Goal: Task Accomplishment & Management: Use online tool/utility

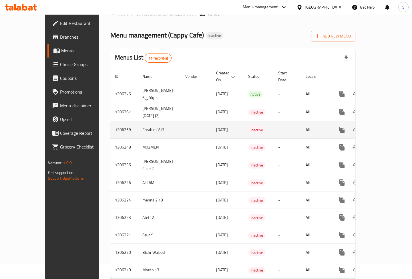
scroll to position [24, 0]
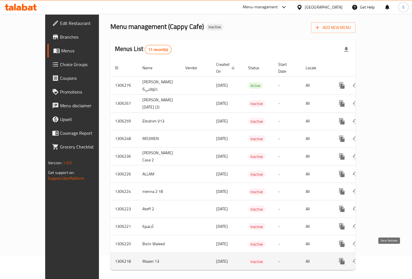
click at [390, 254] on link "enhanced table" at bounding box center [384, 261] width 14 height 14
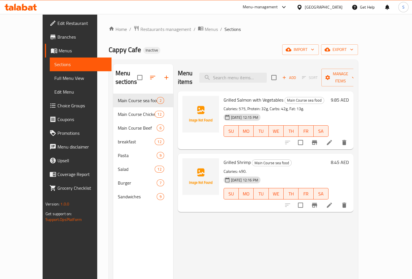
click at [54, 76] on span "Full Menu View" at bounding box center [80, 78] width 53 height 7
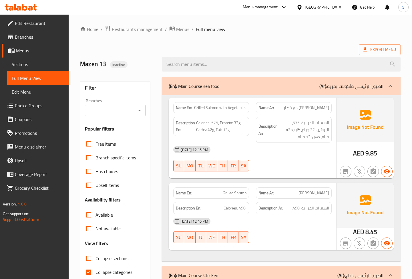
scroll to position [104, 0]
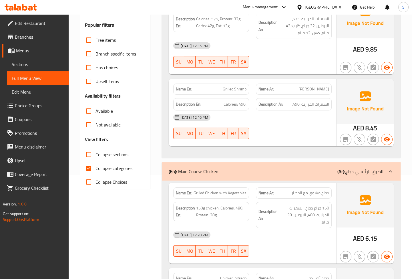
click at [113, 165] on span "Collapse categories" at bounding box center [114, 168] width 37 height 7
click at [96, 165] on input "Collapse categories" at bounding box center [89, 168] width 14 height 14
checkbox input "false"
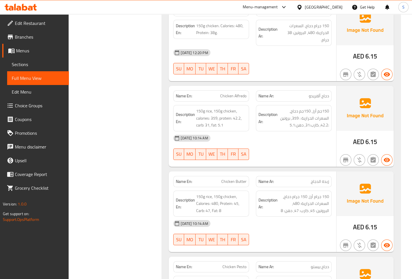
scroll to position [312, 0]
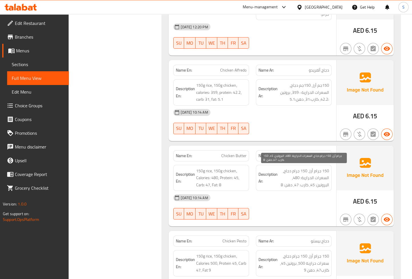
click at [326, 170] on span "150 جرام أرز، 150 جرام دجاج، السعرات الحرارية: 480، البروتين: 45، كارب: 47، دهن…" at bounding box center [304, 177] width 50 height 21
click at [325, 171] on span "150 جرام أرز، 150 جرام دجاج، السعرات الحرارية: 480، البروتين: 45، كارب: 47، دهن…" at bounding box center [304, 177] width 50 height 21
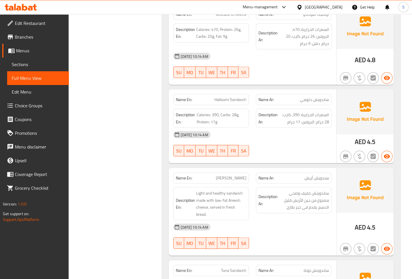
scroll to position [2263, 0]
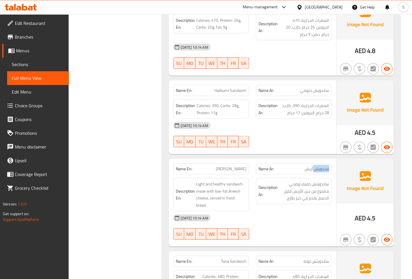
copy span "سندويش أريش"
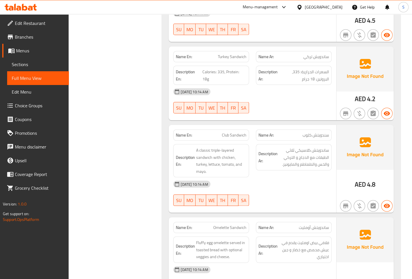
scroll to position [2601, 0]
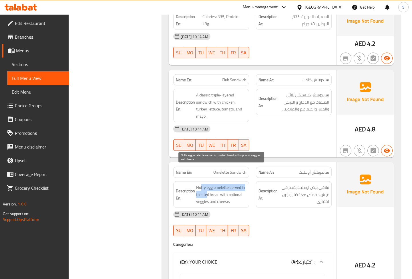
drag, startPoint x: 201, startPoint y: 173, endPoint x: 207, endPoint y: 174, distance: 6.1
click at [207, 184] on span "Fluffy egg omelette served in toasted bread with optional veggies and cheese." at bounding box center [221, 194] width 50 height 21
click at [209, 184] on span "Fluffy egg omelette served in toasted bread with optional veggies and cheese." at bounding box center [221, 194] width 50 height 21
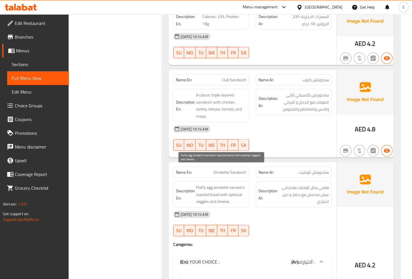
click at [217, 184] on span "Fluffy egg omelette served in toasted bread with optional veggies and cheese." at bounding box center [221, 194] width 50 height 21
click at [208, 184] on span "Fluffy egg omelette served in toasted bread with optional veggies and cheese." at bounding box center [221, 194] width 50 height 21
click at [225, 186] on span "Fluffy egg omelette served in toasted bread with optional veggies and cheese." at bounding box center [221, 194] width 50 height 21
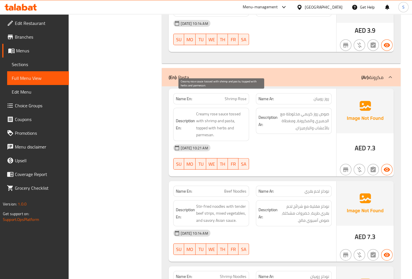
scroll to position [2965, 0]
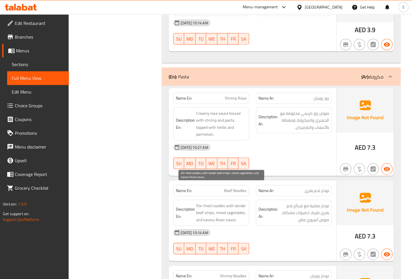
click at [211, 202] on span "Stir-fried noodles with tender beef strips, mixed vegetables, and savory Asian …" at bounding box center [221, 212] width 50 height 21
copy span "strips"
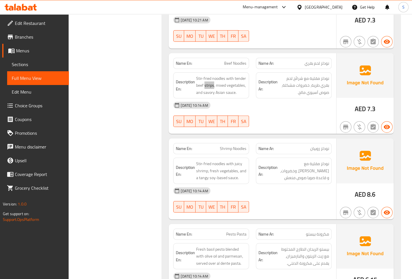
scroll to position [3095, 0]
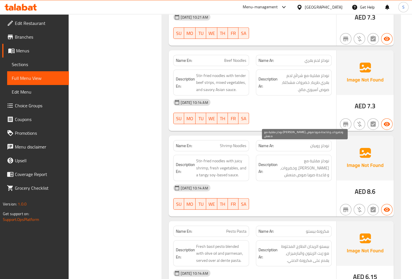
click at [316, 157] on span "نودلز مقلية مع [PERSON_NAME]، وخضروات، و قاعدة صويا صوص منعش" at bounding box center [304, 167] width 50 height 21
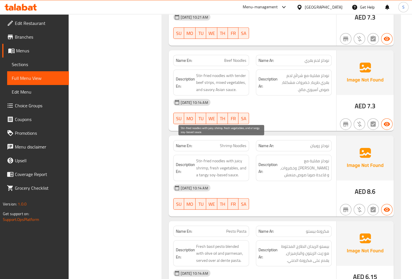
click at [213, 157] on span "Stir-fried noodles with juicy shrimp, fresh vegetables, and a tangy soy-based s…" at bounding box center [221, 167] width 50 height 21
click at [216, 157] on span "Stir-fried noodles with juicy shrimp, fresh vegetables, and a tangy soy-based s…" at bounding box center [221, 167] width 50 height 21
click at [237, 157] on span "Stir-fried noodles with juicy shrimp, fresh vegetables, and a tangy soy-based s…" at bounding box center [221, 167] width 50 height 21
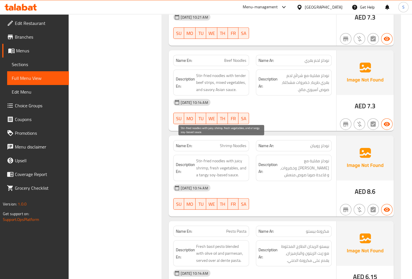
click at [215, 157] on span "Stir-fried noodles with juicy shrimp, fresh vegetables, and a tangy soy-based s…" at bounding box center [221, 167] width 50 height 21
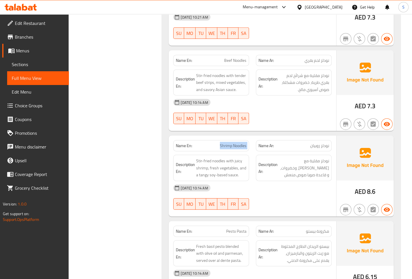
copy span "Shrimp Noodles"
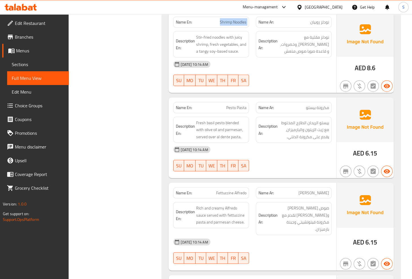
scroll to position [3167, 0]
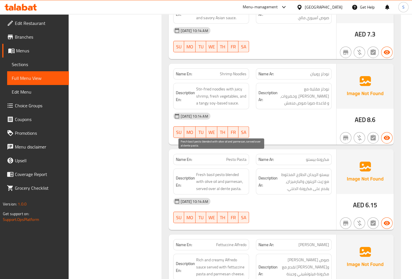
click at [220, 171] on span "Fresh basil pesto blended with olive oil and parmesan, served over al dente pas…" at bounding box center [221, 181] width 50 height 21
click at [215, 171] on span "Fresh basil pesto blended with olive oil and parmesan, served over al dente pas…" at bounding box center [221, 181] width 50 height 21
drag, startPoint x: 211, startPoint y: 155, endPoint x: 206, endPoint y: 154, distance: 5.2
click at [211, 171] on span "Fresh basil pesto blended with olive oil and parmesan, served over al dente pas…" at bounding box center [221, 181] width 50 height 21
click at [204, 171] on span "Fresh basil pesto blended with olive oil and parmesan, served over al dente pas…" at bounding box center [221, 181] width 50 height 21
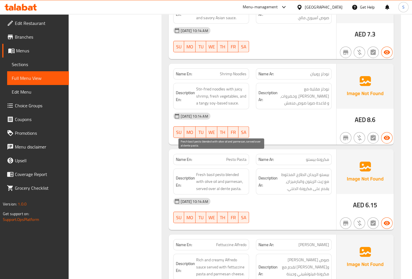
click at [225, 171] on span "Fresh basil pesto blended with olive oil and parmesan, served over al dente pas…" at bounding box center [221, 181] width 50 height 21
click at [203, 171] on span "Fresh basil pesto blended with olive oil and parmesan, served over al dente pas…" at bounding box center [221, 181] width 50 height 21
click at [207, 171] on span "Fresh basil pesto blended with olive oil and parmesan, served over al dente pas…" at bounding box center [221, 181] width 50 height 21
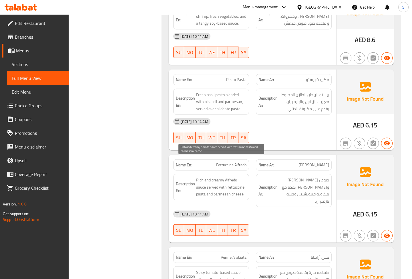
scroll to position [3271, 0]
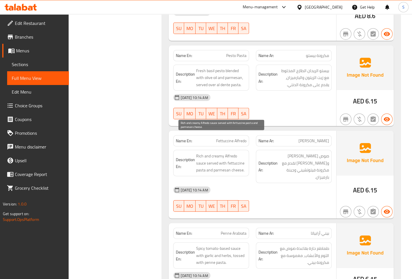
click at [230, 153] on span "Rich and creamy Alfredo sauce served with fettuccine pasta and parmesan cheese." at bounding box center [221, 163] width 50 height 21
click at [209, 153] on span "Rich and creamy Alfredo sauce served with fettuccine pasta and parmesan cheese." at bounding box center [221, 163] width 50 height 21
click at [216, 153] on span "Rich and creamy Alfredo sauce served with fettuccine pasta and parmesan cheese." at bounding box center [221, 163] width 50 height 21
click at [219, 153] on span "Rich and creamy Alfredo sauce served with fettuccine pasta and parmesan cheese." at bounding box center [221, 163] width 50 height 21
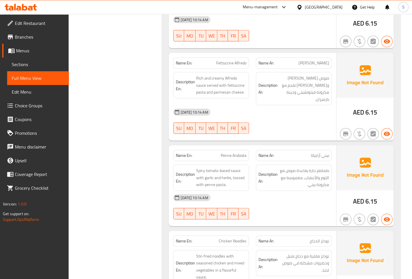
scroll to position [3349, 0]
click at [216, 167] on span "Spicy tomato-based sauce with garlic and herbs, tossed with penne pasta." at bounding box center [221, 177] width 50 height 21
click at [207, 167] on span "Spicy tomato-based sauce with garlic and herbs, tossed with penne pasta." at bounding box center [221, 177] width 50 height 21
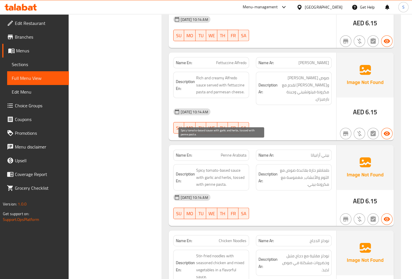
click at [214, 167] on span "Spicy tomato-based sauce with garlic and herbs, tossed with penne pasta." at bounding box center [221, 177] width 50 height 21
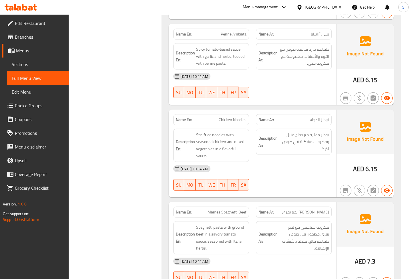
scroll to position [3479, 0]
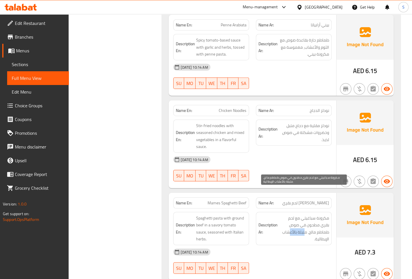
drag, startPoint x: 305, startPoint y: 204, endPoint x: 289, endPoint y: 206, distance: 16.1
click at [289, 215] on span "مكرونة سباغيتي مع لحم بقري مطحون في صوص طماطم مالج، متبلة بالأعشاب الإيطالية." at bounding box center [304, 229] width 50 height 28
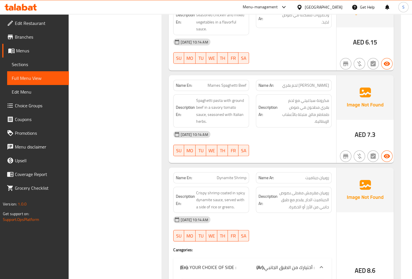
scroll to position [3609, 0]
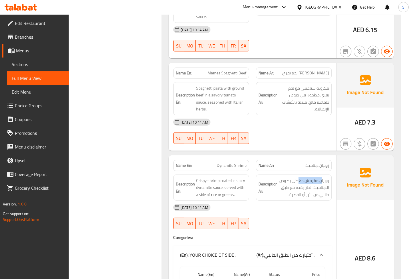
drag, startPoint x: 317, startPoint y: 150, endPoint x: 298, endPoint y: 147, distance: 19.4
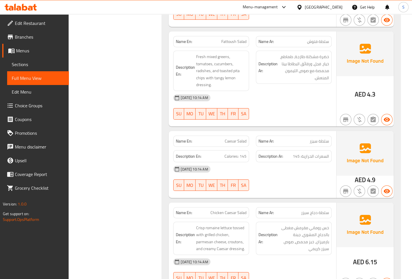
scroll to position [4052, 0]
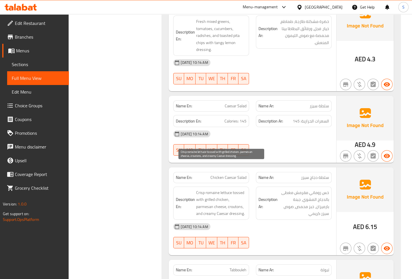
click at [233, 189] on span "Crisp romaine lettuce tossed with grilled chicken, parmesan cheese, croutons, a…" at bounding box center [221, 203] width 50 height 28
copy span "croutons"
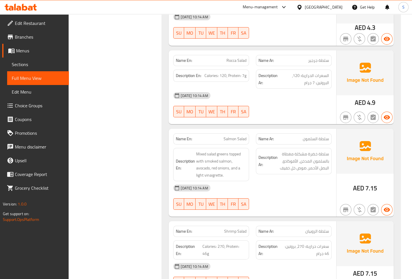
scroll to position [4332, 0]
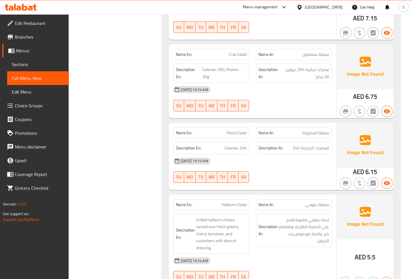
scroll to position [4618, 0]
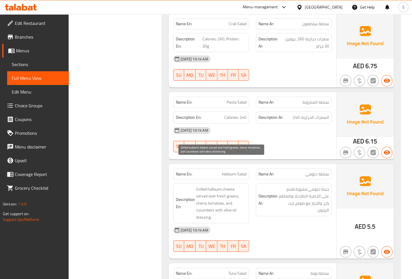
click at [224, 186] on span "Grilled halloumi cheese served over fresh greens, cherry tomatoes, and cucumber…" at bounding box center [221, 203] width 50 height 35
click at [220, 186] on span "Grilled halloumi cheese served over fresh greens, cherry tomatoes, and cucumber…" at bounding box center [221, 203] width 50 height 35
click at [215, 186] on span "Grilled halloumi cheese served over fresh greens, cherry tomatoes, and cucumber…" at bounding box center [221, 203] width 50 height 35
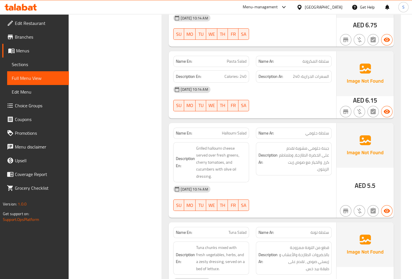
scroll to position [4723, 0]
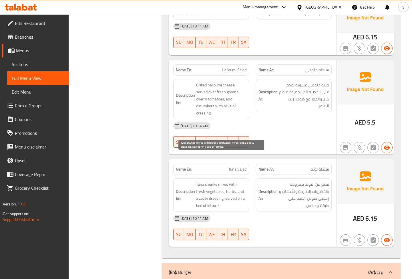
click at [206, 181] on span "Tuna chunks mixed with fresh vegetables, herbs, and a zesty dressing, served on…" at bounding box center [221, 195] width 50 height 28
click at [203, 181] on span "Tuna chunks mixed with fresh vegetables, herbs, and a zesty dressing, served on…" at bounding box center [221, 195] width 50 height 28
click at [220, 181] on span "Tuna chunks mixed with fresh vegetables, herbs, and a zesty dressing, served on…" at bounding box center [221, 195] width 50 height 28
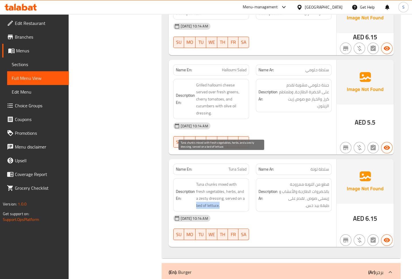
drag, startPoint x: 195, startPoint y: 178, endPoint x: 223, endPoint y: 175, distance: 28.2
copy span "bed of lettuce."
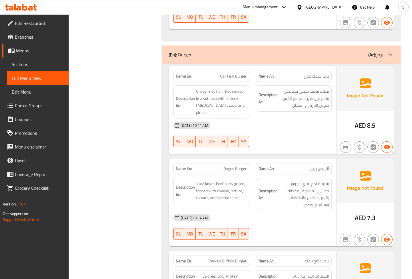
scroll to position [4957, 0]
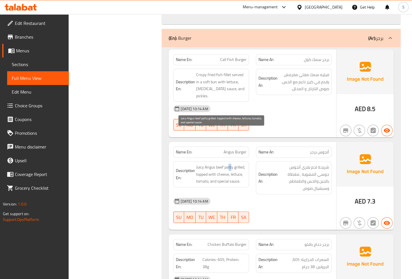
drag, startPoint x: 232, startPoint y: 134, endPoint x: 229, endPoint y: 134, distance: 3.2
click at [229, 164] on span "Juicy Angus beef patty grilled, topped with cheese, lettuce, tomato, and specia…" at bounding box center [221, 174] width 50 height 21
click at [222, 164] on span "Juicy Angus beef patty grilled, topped with cheese, lettuce, tomato, and specia…" at bounding box center [221, 174] width 50 height 21
click at [215, 164] on span "Juicy Angus beef patty grilled, topped with cheese, lettuce, tomato, and specia…" at bounding box center [221, 174] width 50 height 21
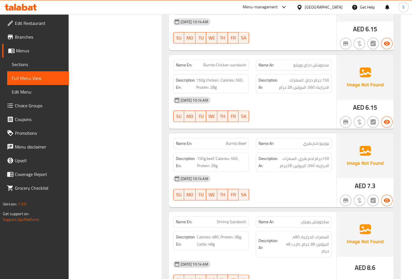
scroll to position [6066, 0]
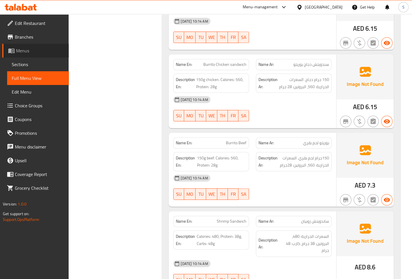
click at [37, 49] on span "Menus" at bounding box center [40, 50] width 48 height 7
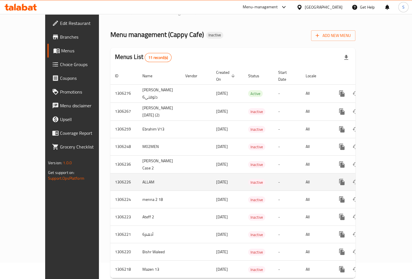
scroll to position [25, 0]
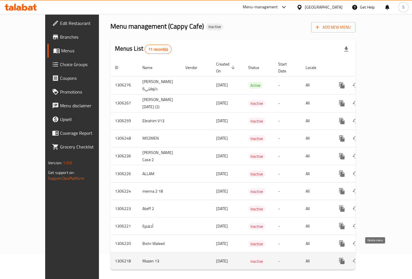
click at [373, 258] on button "enhanced table" at bounding box center [370, 261] width 14 height 14
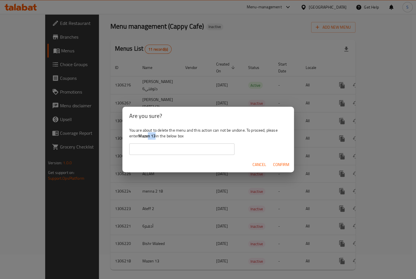
drag, startPoint x: 156, startPoint y: 135, endPoint x: 191, endPoint y: 153, distance: 39.3
click at [149, 136] on b "Mazen 13" at bounding box center [146, 135] width 17 height 7
click at [255, 165] on span "Cancel" at bounding box center [260, 164] width 14 height 7
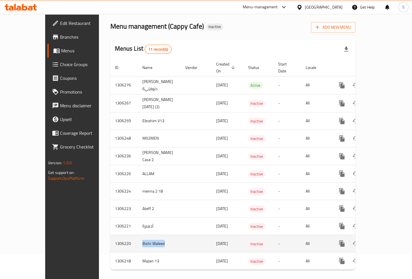
drag, startPoint x: 106, startPoint y: 235, endPoint x: 175, endPoint y: 243, distance: 70.1
click at [150, 240] on tr "1306220 Bishr Waleed [DATE] Inactive - All" at bounding box center [252, 243] width 284 height 17
click at [386, 241] on icon "enhanced table" at bounding box center [383, 243] width 5 height 5
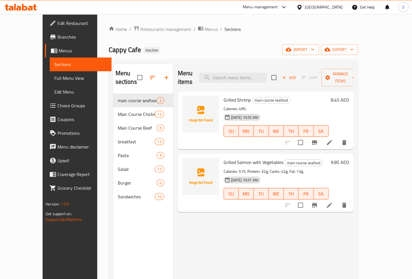
click at [54, 77] on span "Full Menu View" at bounding box center [80, 78] width 53 height 7
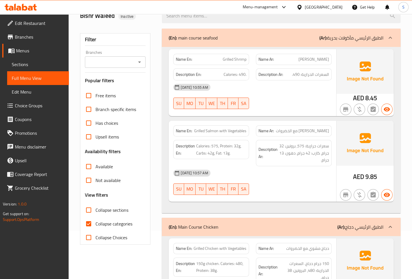
scroll to position [104, 0]
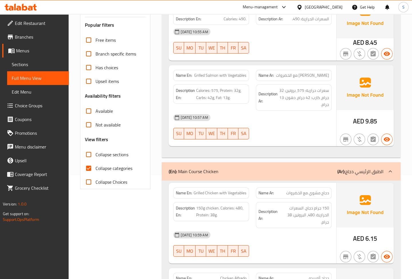
click at [110, 165] on span "Collapse categories" at bounding box center [114, 168] width 37 height 7
click at [96, 164] on input "Collapse categories" at bounding box center [89, 168] width 14 height 14
checkbox input "false"
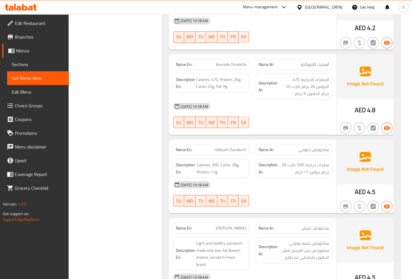
scroll to position [2263, 0]
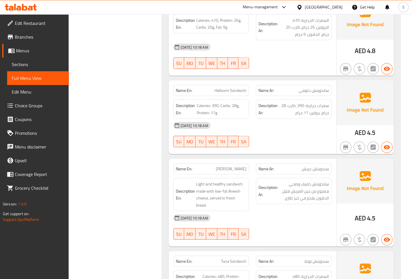
copy span "سندويتش عريش"
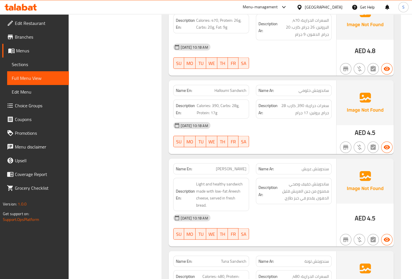
copy span "[PERSON_NAME]"
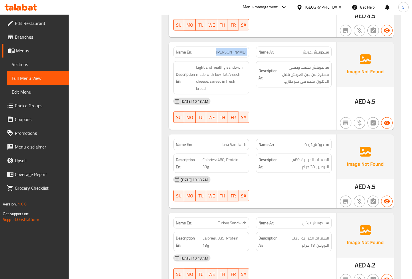
scroll to position [2349, 0]
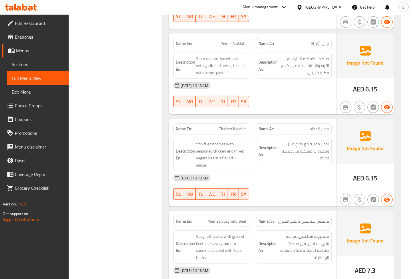
scroll to position [3493, 0]
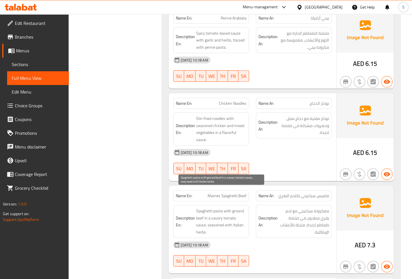
click at [215, 207] on span "Spaghetti pasta with ground beef in a savory tomato sauce, seasoned with Italia…" at bounding box center [221, 221] width 50 height 28
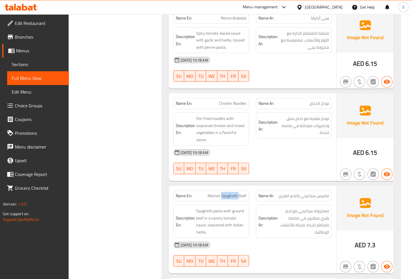
copy span "Mames Spaghetti Beef"
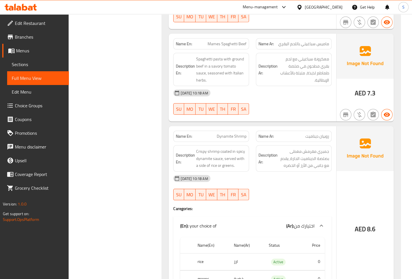
scroll to position [3675, 0]
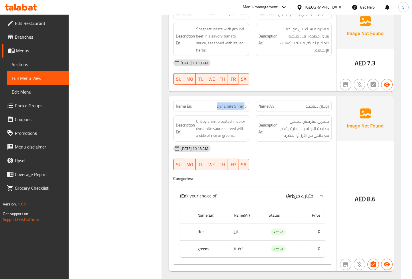
drag, startPoint x: 243, startPoint y: 83, endPoint x: 215, endPoint y: 88, distance: 29.4
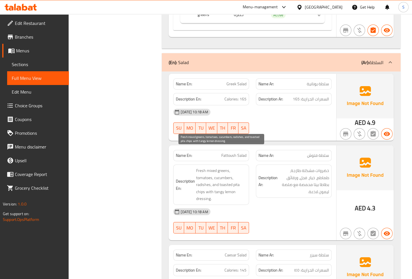
scroll to position [3935, 0]
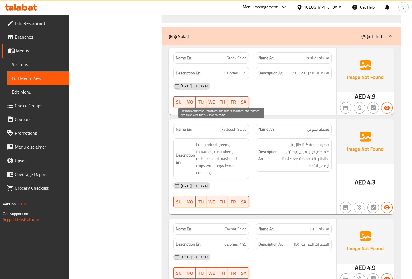
click at [214, 149] on span "Fresh mixed greens, tomatoes, cucumbers, radishes, and toasted pita chips with …" at bounding box center [221, 158] width 50 height 35
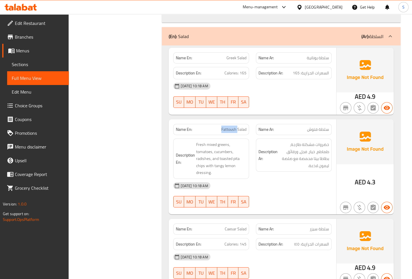
copy span "Fattoush Salad"
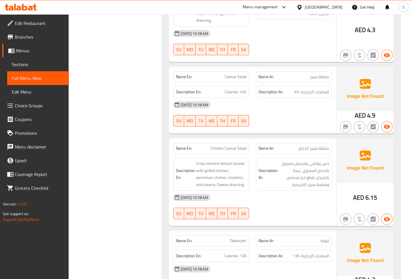
scroll to position [4092, 0]
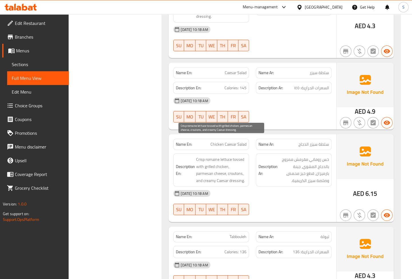
click at [231, 156] on span "Crisp romaine lettuce tossed with grilled chicken, parmesan cheese, croutons, a…" at bounding box center [221, 170] width 50 height 28
copy span "croutons"
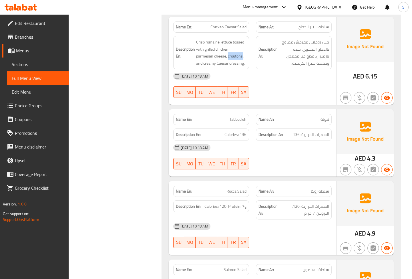
scroll to position [4274, 0]
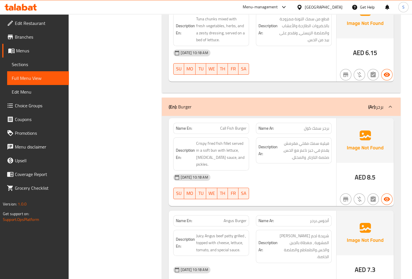
scroll to position [4898, 0]
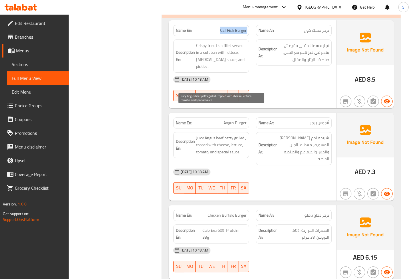
scroll to position [5002, 0]
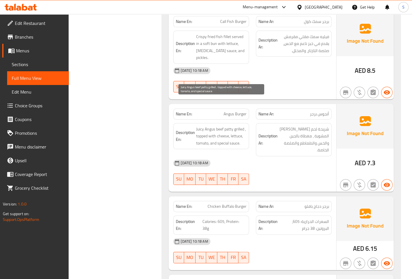
click at [219, 126] on span "Juicy Angus beef patty grilled , topped with cheese, lettuce, tomato, and speci…" at bounding box center [221, 136] width 50 height 21
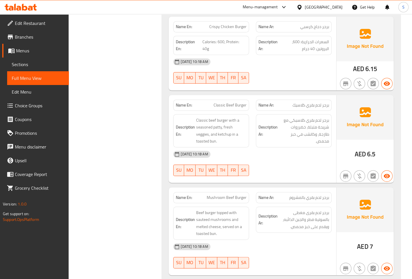
scroll to position [5262, 0]
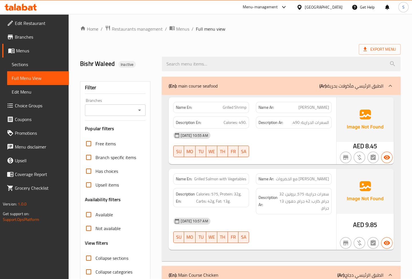
scroll to position [0, 0]
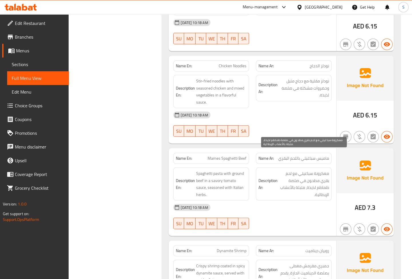
click at [309, 170] on span "معكرونة سباغيتي مع لحم بقري مطحون في صلصة طماطم لذيذة، متبلة بالأعشاب الإيطالية." at bounding box center [304, 184] width 50 height 28
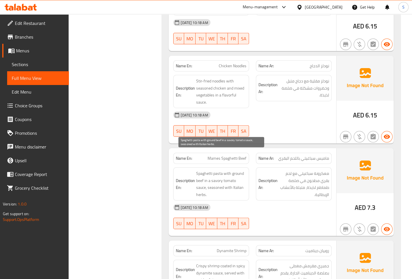
click at [215, 170] on span "Spaghetti pasta with ground beef in a savory tomato sauce, seasoned with Italia…" at bounding box center [221, 184] width 50 height 28
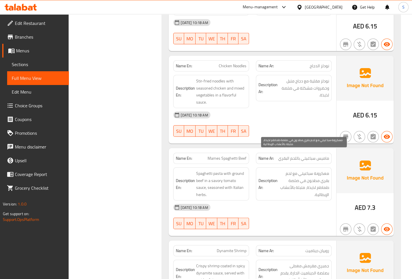
click at [312, 171] on span "معكرونة سباغيتي مع لحم بقري مطحون في صلصة طماطم لذيذة، متبلة بالأعشاب الإيطالية." at bounding box center [304, 184] width 50 height 28
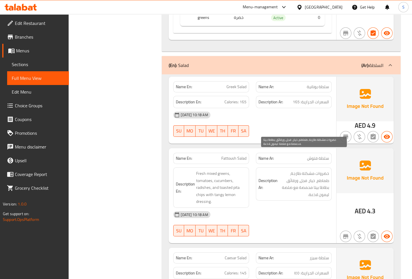
click at [314, 176] on span "خضروات مشكلة طازجة، طماطم، خيار، فجل، ورقائق بطاطا بيتا محمصة مع صلصة ليمون لاذ…" at bounding box center [304, 184] width 50 height 28
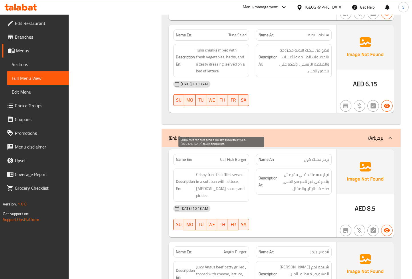
click at [211, 171] on span "Crispy fried fish fillet served in a soft bun with lettuce, [MEDICAL_DATA] sauc…" at bounding box center [221, 185] width 50 height 28
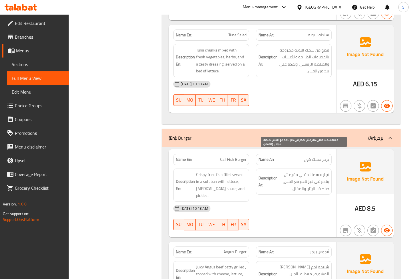
click at [310, 171] on span "فيليه سمك مقلي مقرمش يقدم في خبز ناعم مع الخس، صلصة التارتار، والمخلل." at bounding box center [304, 181] width 50 height 21
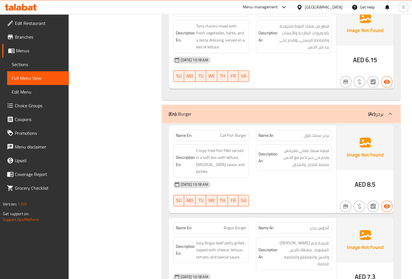
scroll to position [4916, 0]
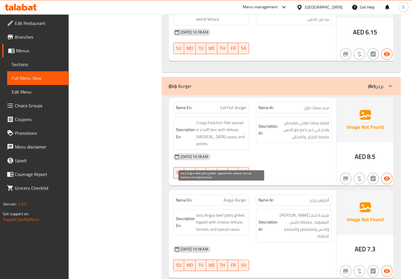
click at [220, 212] on span "Juicy Angus beef patty grilled , topped with cheese, lettuce, tomato, and speci…" at bounding box center [221, 222] width 50 height 21
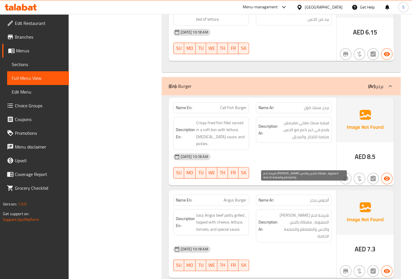
click at [312, 212] on span "شريحة لحم [PERSON_NAME] المشوية ، مغطاة بالجبن والخس والطماطم والصلصة الخاصة." at bounding box center [304, 226] width 50 height 28
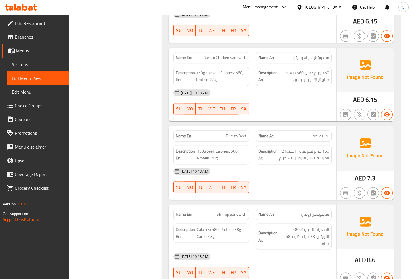
scroll to position [0, 0]
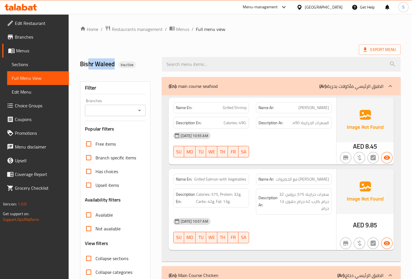
drag, startPoint x: 113, startPoint y: 60, endPoint x: 86, endPoint y: 62, distance: 26.9
click at [86, 62] on h2 "Bishr Waleed Inactive" at bounding box center [117, 64] width 75 height 9
click at [187, 28] on span "Menus" at bounding box center [182, 29] width 13 height 7
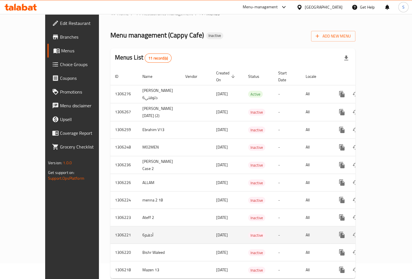
scroll to position [25, 0]
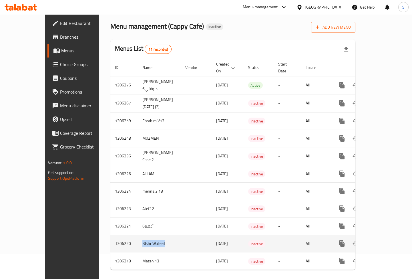
drag, startPoint x: 106, startPoint y: 237, endPoint x: 143, endPoint y: 243, distance: 37.8
click at [143, 243] on tr "1306220 Bishr Waleed [DATE] Inactive - All" at bounding box center [252, 243] width 284 height 17
click at [181, 241] on td "enhanced table" at bounding box center [196, 243] width 31 height 17
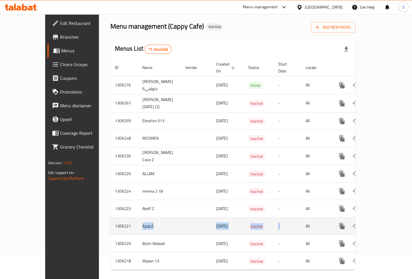
drag, startPoint x: 106, startPoint y: 226, endPoint x: 292, endPoint y: 214, distance: 185.5
click at [292, 217] on tr "1306221 أدهم6 [DATE] Inactive - All" at bounding box center [252, 225] width 284 height 17
click at [390, 221] on link "enhanced table" at bounding box center [384, 226] width 14 height 14
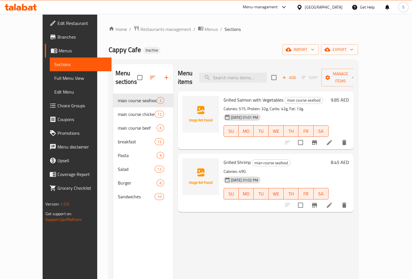
click at [50, 72] on link "Full Menu View" at bounding box center [81, 78] width 62 height 14
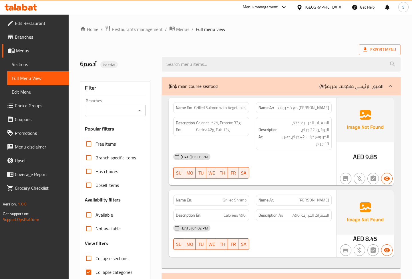
scroll to position [78, 0]
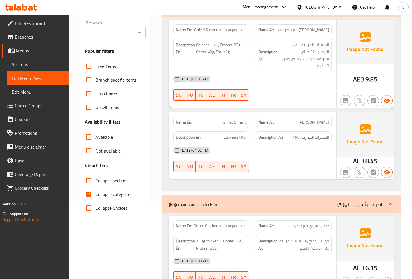
click at [102, 200] on label "Collapse categories" at bounding box center [107, 194] width 51 height 14
click at [96, 200] on input "Collapse categories" at bounding box center [89, 194] width 14 height 14
checkbox input "false"
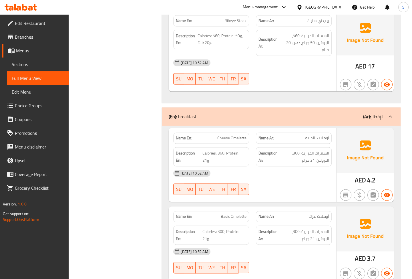
scroll to position [1847, 0]
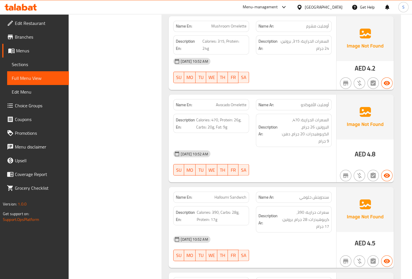
scroll to position [2185, 0]
click at [38, 52] on span "Menus" at bounding box center [40, 50] width 48 height 7
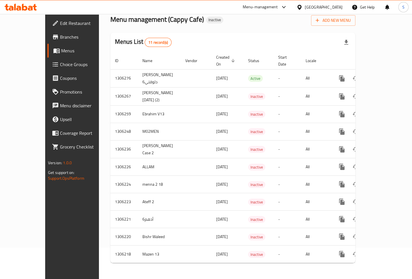
scroll to position [25, 0]
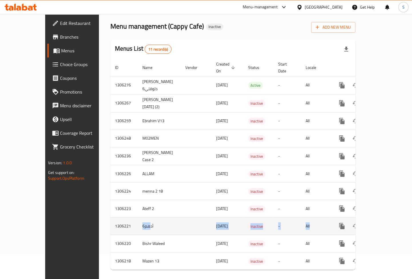
drag, startPoint x: 120, startPoint y: 219, endPoint x: 398, endPoint y: 223, distance: 277.3
click at [337, 223] on tr "1306221 أدهم6 [DATE] Inactive - All" at bounding box center [252, 225] width 284 height 17
click at [387, 223] on icon "enhanced table" at bounding box center [383, 226] width 7 height 7
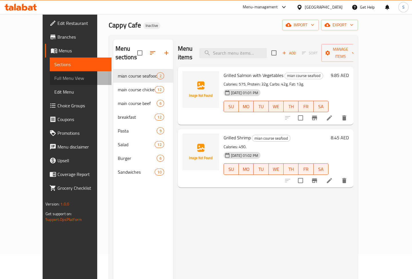
click at [54, 76] on span "Full Menu View" at bounding box center [80, 78] width 53 height 7
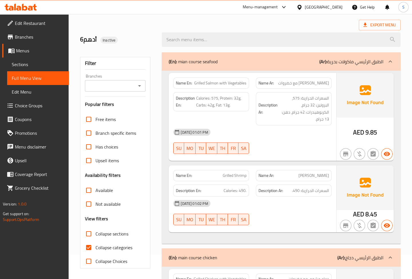
click at [126, 245] on span "Collapse categories" at bounding box center [114, 247] width 37 height 7
click at [96, 245] on input "Collapse categories" at bounding box center [89, 248] width 14 height 14
checkbox input "false"
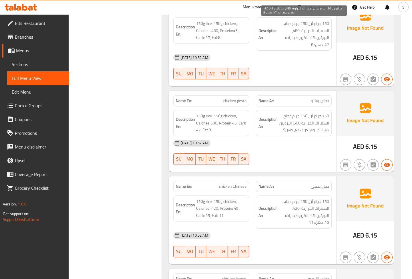
scroll to position [468, 0]
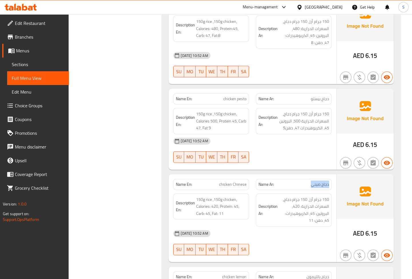
drag, startPoint x: 329, startPoint y: 178, endPoint x: 306, endPoint y: 179, distance: 23.2
click at [306, 179] on div "Name Ar: دجاج صيني" at bounding box center [294, 184] width 76 height 11
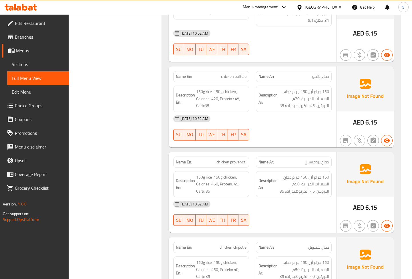
scroll to position [884, 0]
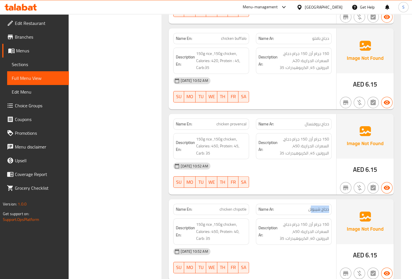
drag, startPoint x: 330, startPoint y: 205, endPoint x: 310, endPoint y: 205, distance: 20.0
click at [311, 205] on div "Name Ar: دجاج شيبوتل" at bounding box center [294, 209] width 76 height 11
click at [310, 206] on span "دجاج شيبوتل" at bounding box center [318, 209] width 21 height 6
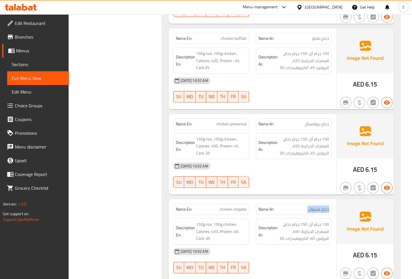
click at [310, 206] on span "دجاج شيبوتل" at bounding box center [318, 209] width 21 height 6
drag, startPoint x: 310, startPoint y: 204, endPoint x: 329, endPoint y: 204, distance: 19.2
click at [329, 206] on span "دجاج شيبوتل" at bounding box center [318, 209] width 21 height 6
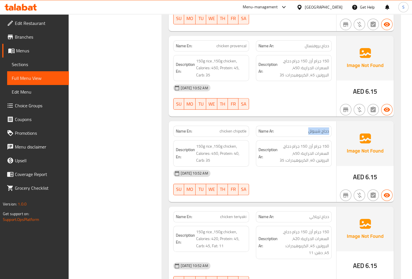
scroll to position [1040, 0]
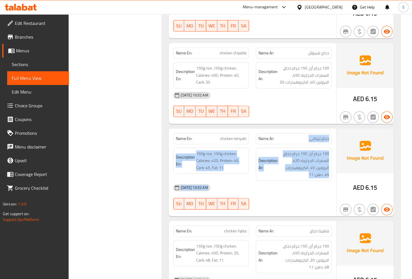
drag, startPoint x: 331, startPoint y: 139, endPoint x: 301, endPoint y: 211, distance: 78.6
click at [301, 211] on div "Name En: chicken teriyaki Name Ar: دجاج ترياكي Description En: 150g rice ,150g …" at bounding box center [253, 172] width 168 height 88
click at [298, 206] on div at bounding box center [294, 209] width 83 height 7
drag, startPoint x: 331, startPoint y: 140, endPoint x: 303, endPoint y: 173, distance: 43.0
click at [303, 173] on div "Name En: chicken teriyaki Name Ar: دجاج ترياكي Description En: 150g rice ,150g …" at bounding box center [253, 172] width 168 height 88
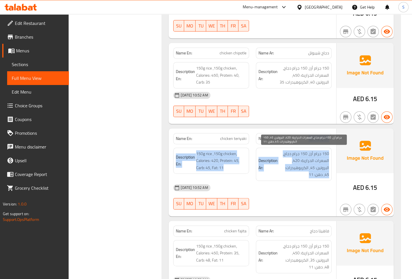
click at [303, 173] on span "150 جرام أرز، 150 جرام دجاج، السعرات الحرارية: 420، البروتين: 45، الكربوهيدرات:…" at bounding box center [304, 164] width 50 height 28
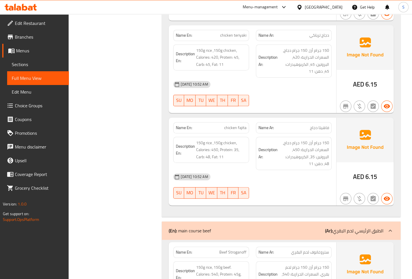
scroll to position [1145, 0]
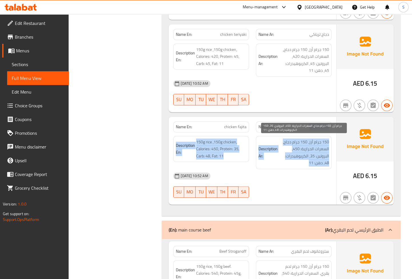
drag, startPoint x: 331, startPoint y: 120, endPoint x: 310, endPoint y: 158, distance: 43.9
click at [310, 158] on div "Name En: chicken fajita Name Ar: فاهيتا دجاج Description En: 150g rice ,150g ch…" at bounding box center [253, 161] width 168 height 88
click at [310, 158] on span "150 جرام أرز، 150 جرام دجاج، السعرات الحرارية: 450، البروتين: 35، الكربوهيدرات:…" at bounding box center [304, 152] width 50 height 28
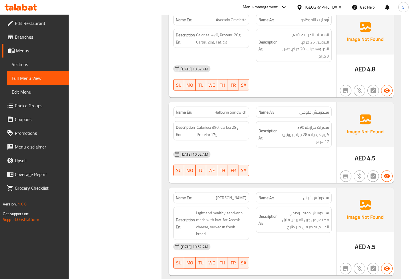
scroll to position [2329, 0]
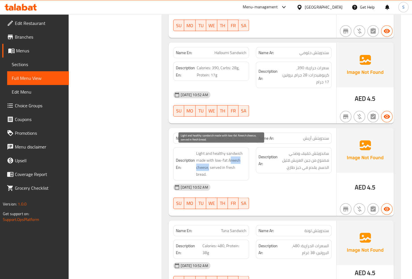
drag, startPoint x: 229, startPoint y: 157, endPoint x: 209, endPoint y: 168, distance: 22.9
click at [209, 168] on span "Light and healthy sandwich made with low-fat Areesh cheese, served in fresh bre…" at bounding box center [221, 164] width 50 height 28
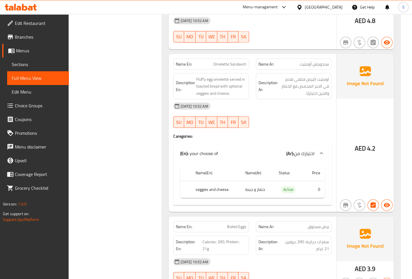
scroll to position [2745, 0]
click at [207, 181] on th "veggies and cheese." at bounding box center [216, 189] width 50 height 17
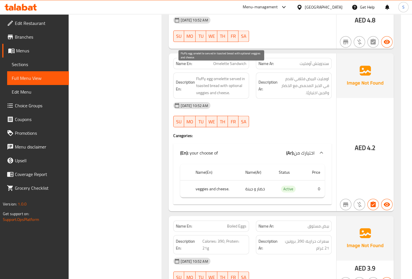
click at [214, 75] on span "Fluffy egg omelette served in toasted bread with optional veggies and cheese." at bounding box center [221, 85] width 50 height 21
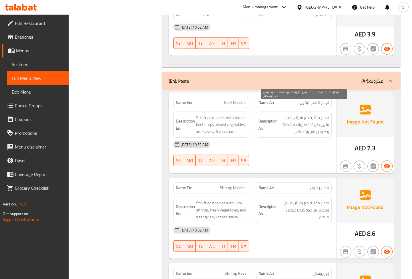
scroll to position [3005, 0]
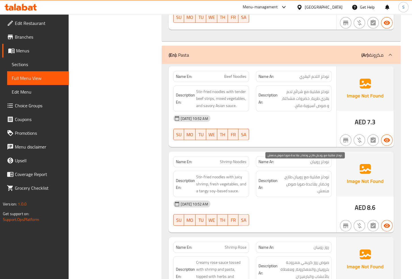
click at [292, 173] on span "نودلز مقلية مع روبيان طازج، وخضار، بقاعدة صويا صوص منعش." at bounding box center [304, 183] width 50 height 21
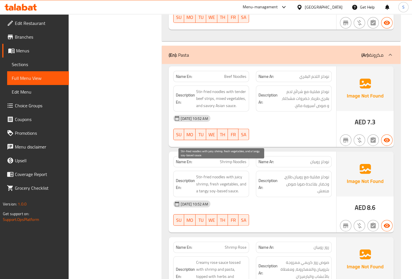
click at [239, 173] on span "Stir-fried noodles with juicy shrimp, fresh vegetables, and a tangy soy-based s…" at bounding box center [221, 183] width 50 height 21
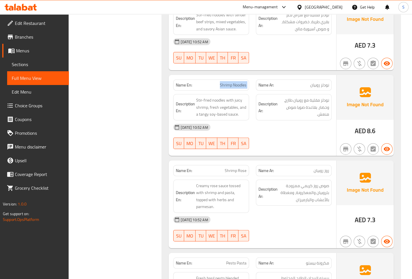
scroll to position [3083, 0]
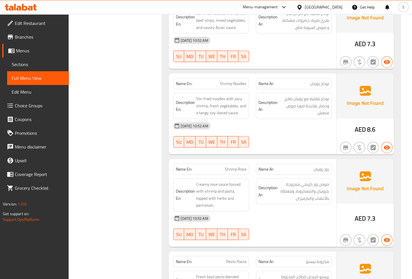
click at [131, 82] on div "Filter Branches Branches Popular filters Free items Branch specific items Has c…" at bounding box center [118, 146] width 82 height 6311
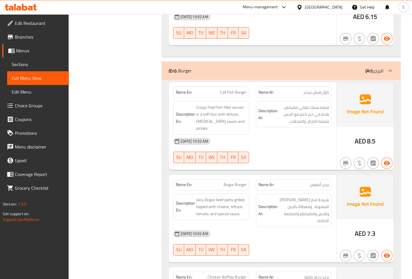
scroll to position [4945, 0]
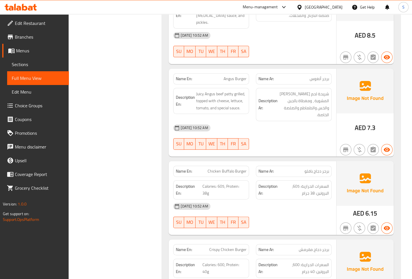
scroll to position [5050, 0]
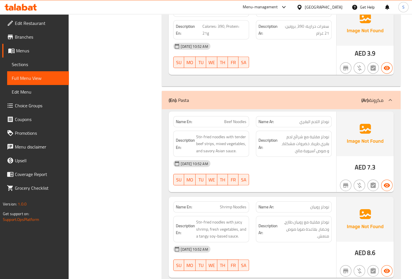
scroll to position [0, 0]
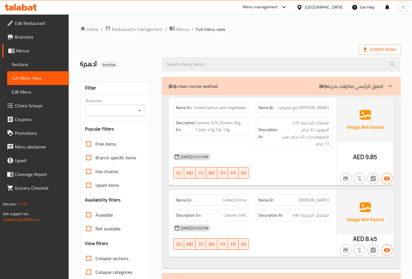
click at [192, 28] on li "/" at bounding box center [193, 29] width 2 height 7
click at [189, 27] on ol "Home / Restaurants management / Menus / Full menu view" at bounding box center [240, 28] width 321 height 7
click at [187, 28] on span "Menus" at bounding box center [182, 29] width 13 height 7
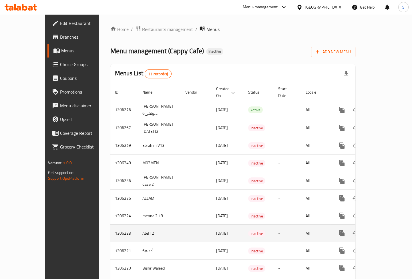
drag, startPoint x: 78, startPoint y: 226, endPoint x: 206, endPoint y: 226, distance: 127.9
click at [206, 226] on div "Home / Restaurants management / Menus Menu management ( Cappy Cafe ) Inactive A…" at bounding box center [233, 162] width 268 height 296
click at [216, 229] on span "[DATE]" at bounding box center [222, 232] width 12 height 7
click at [386, 230] on icon "enhanced table" at bounding box center [383, 233] width 7 height 7
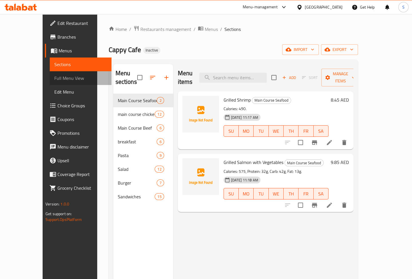
click at [50, 82] on link "Full Menu View" at bounding box center [81, 78] width 62 height 14
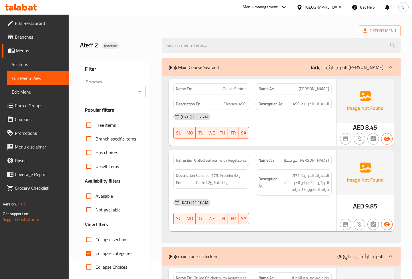
scroll to position [104, 0]
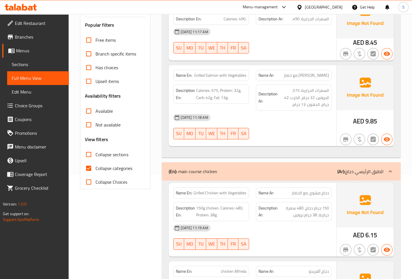
click at [114, 169] on span "Collapse categories" at bounding box center [114, 168] width 37 height 7
click at [96, 169] on input "Collapse categories" at bounding box center [89, 168] width 14 height 14
checkbox input "false"
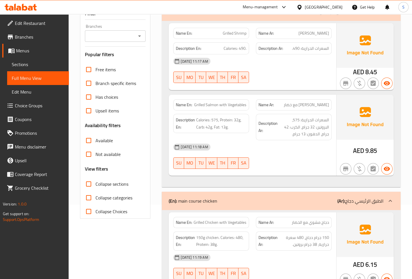
scroll to position [78, 0]
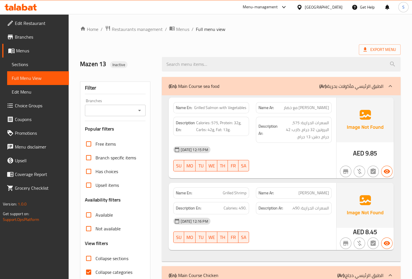
click at [27, 8] on icon at bounding box center [24, 7] width 5 height 7
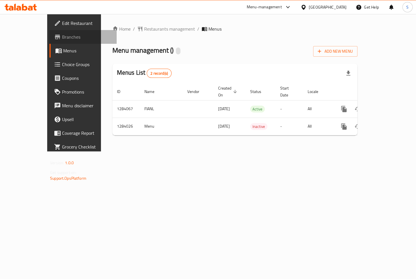
click at [62, 34] on span "Branches" at bounding box center [87, 36] width 50 height 7
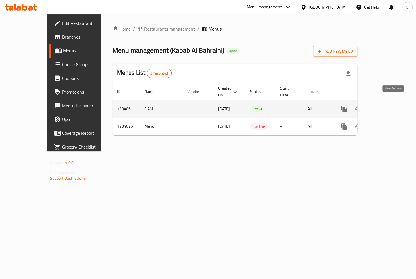
click at [389, 106] on icon "enhanced table" at bounding box center [385, 109] width 7 height 7
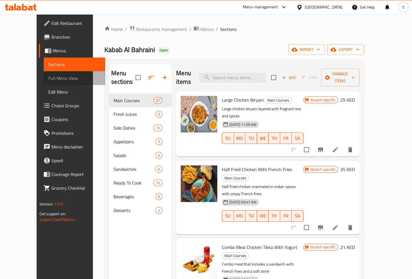
click at [48, 79] on span "Full Menu View" at bounding box center [74, 78] width 53 height 7
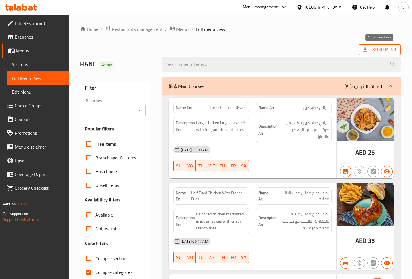
click at [383, 52] on span "Export Menu" at bounding box center [380, 49] width 33 height 7
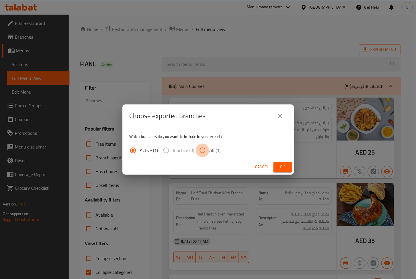
click at [208, 149] on input "All (1)" at bounding box center [203, 150] width 14 height 14
radio input "true"
click at [288, 163] on button "Ok" at bounding box center [283, 167] width 18 height 11
